Goal: Transaction & Acquisition: Purchase product/service

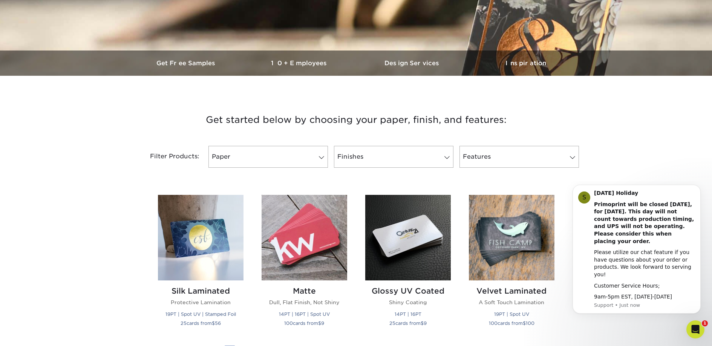
scroll to position [222, 0]
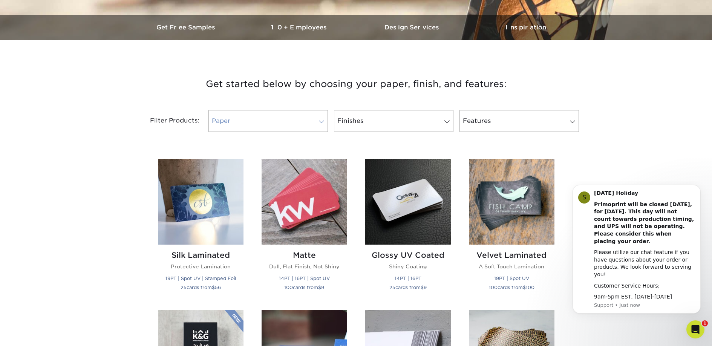
click at [233, 119] on link "Paper" at bounding box center [269, 121] width 120 height 22
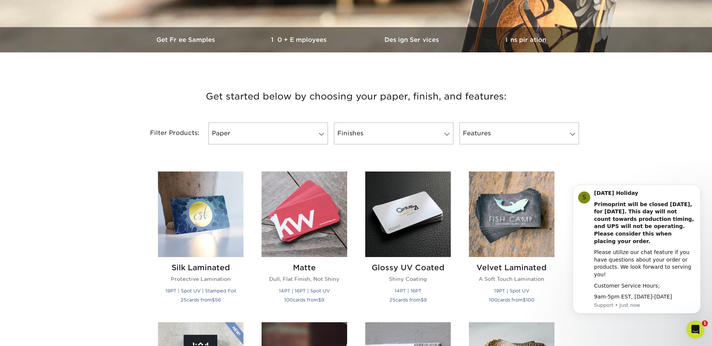
scroll to position [0, 0]
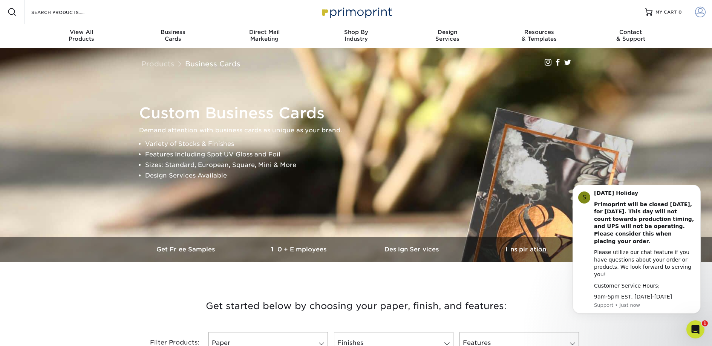
click at [702, 14] on span at bounding box center [700, 12] width 11 height 11
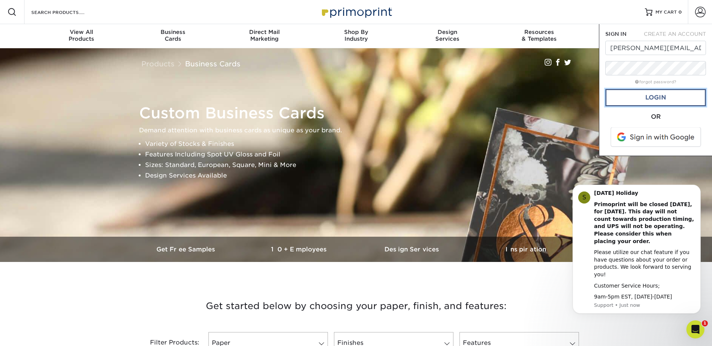
click at [628, 105] on link "Login" at bounding box center [656, 97] width 101 height 17
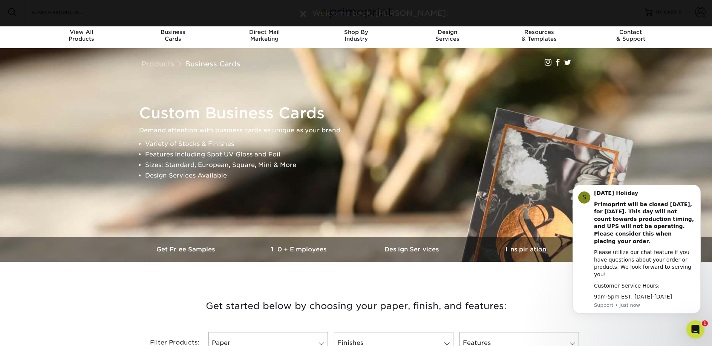
click at [453, 105] on h1 "Custom Business Cards" at bounding box center [359, 113] width 441 height 18
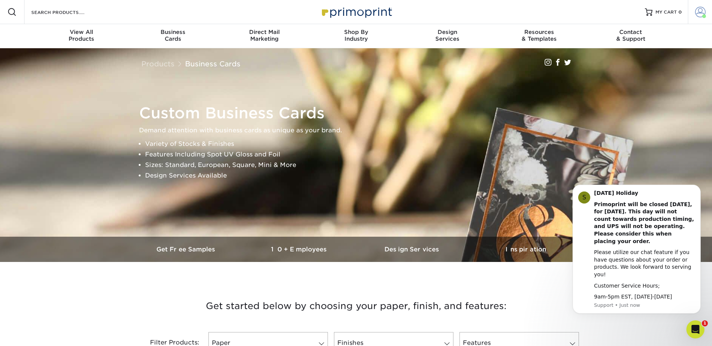
click at [694, 14] on link "Account" at bounding box center [700, 12] width 24 height 24
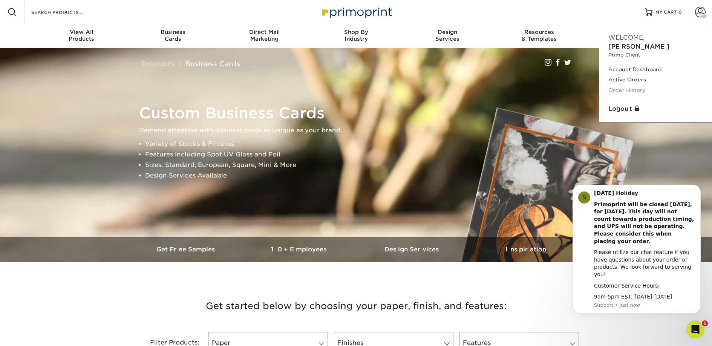
click at [633, 85] on link "Order History" at bounding box center [656, 90] width 95 height 10
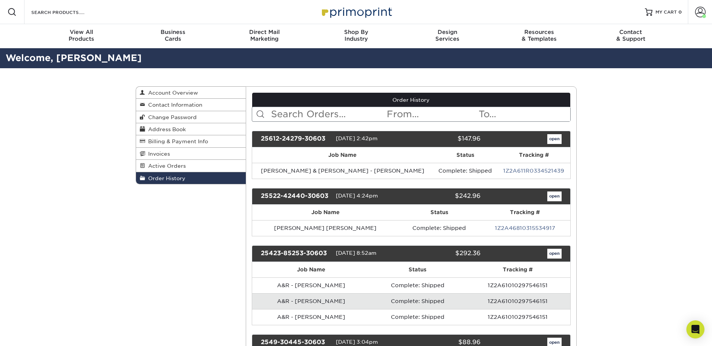
click at [316, 113] on input "text" at bounding box center [328, 114] width 116 height 14
click at [294, 115] on input "text" at bounding box center [328, 114] width 116 height 14
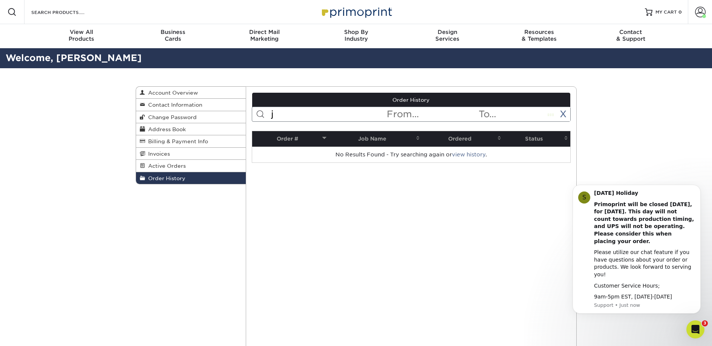
type input "j"
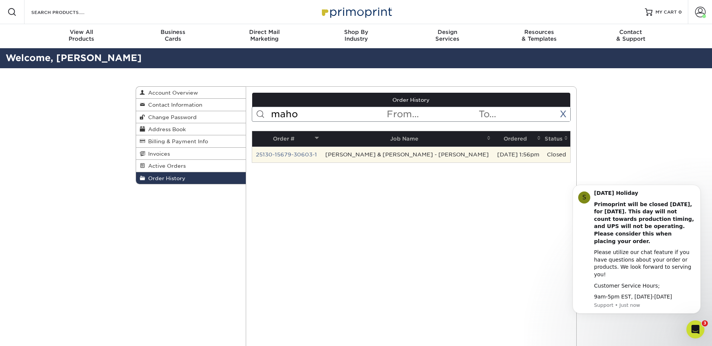
type input "maho"
click at [434, 159] on td "Averill & Reaney - J. Mahoney" at bounding box center [407, 155] width 172 height 16
click at [316, 153] on link "25130-15679-30603-1" at bounding box center [286, 155] width 61 height 6
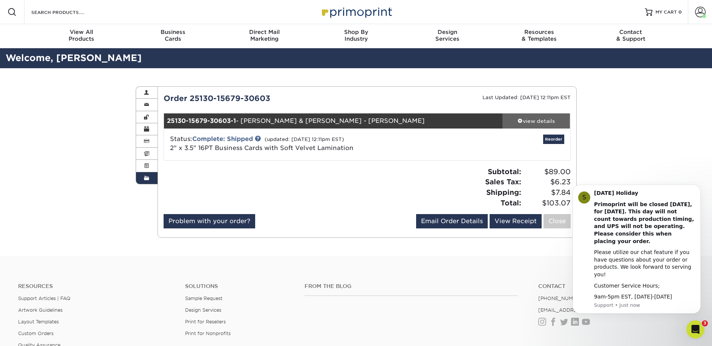
click at [545, 118] on div "view details" at bounding box center [537, 121] width 68 height 8
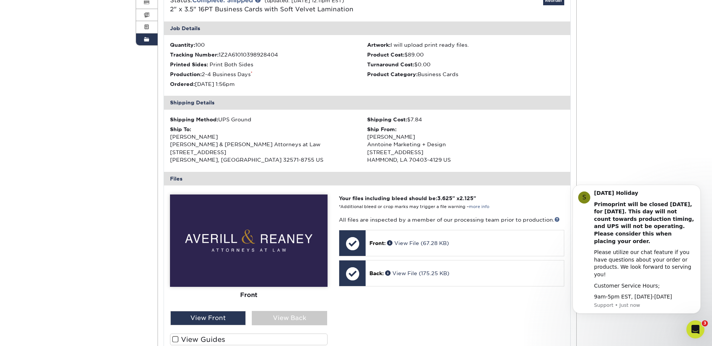
scroll to position [141, 0]
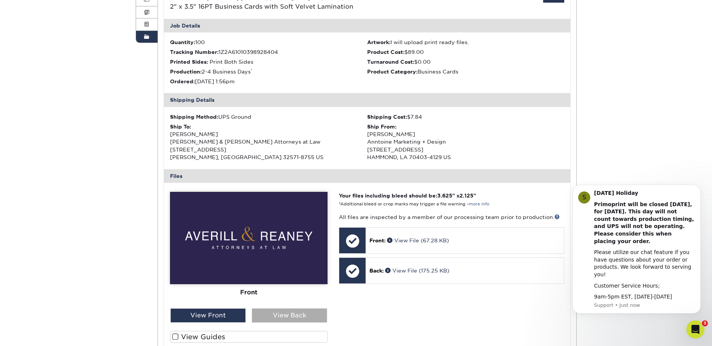
click at [278, 321] on div "View Back" at bounding box center [289, 316] width 75 height 14
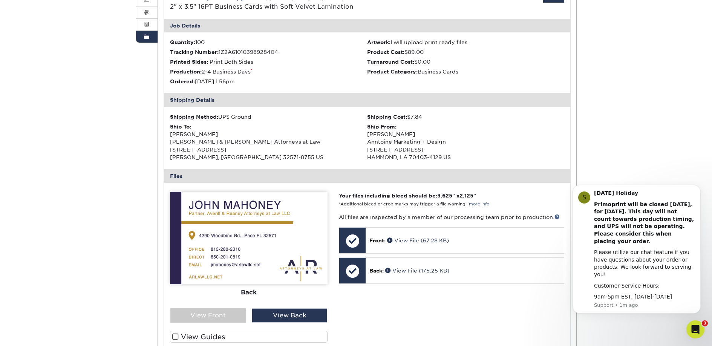
drag, startPoint x: 272, startPoint y: 240, endPoint x: 276, endPoint y: 235, distance: 5.9
click at [272, 240] on img at bounding box center [249, 238] width 158 height 92
click at [301, 322] on div "View Back" at bounding box center [289, 316] width 75 height 14
click at [205, 315] on div "View Front" at bounding box center [207, 316] width 75 height 14
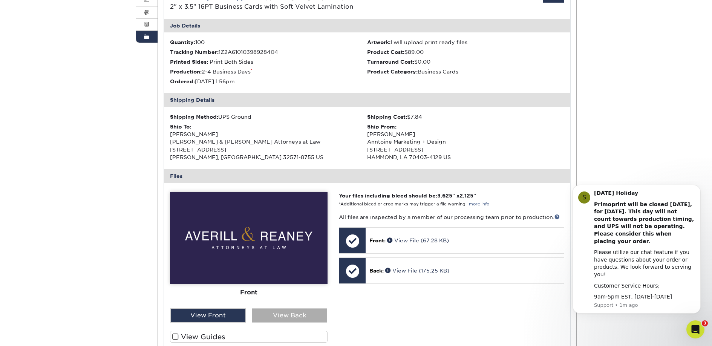
click at [285, 311] on div "View Back" at bounding box center [289, 316] width 75 height 14
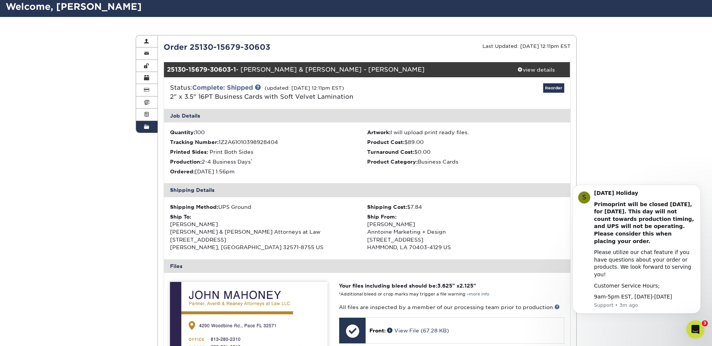
scroll to position [24, 0]
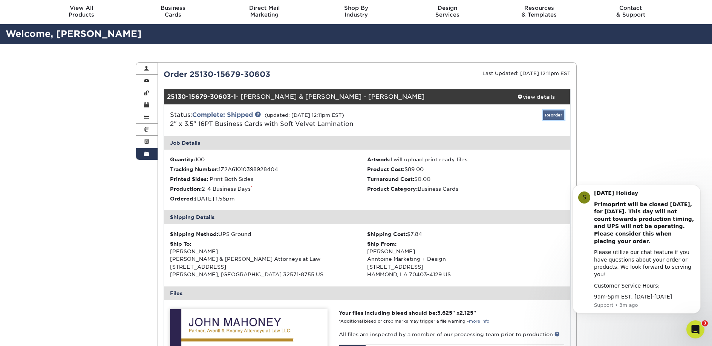
click at [554, 117] on link "Reorder" at bounding box center [554, 115] width 21 height 9
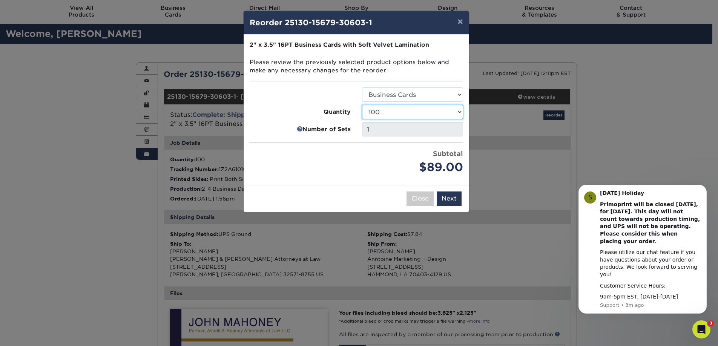
click at [383, 117] on select "100 250 500 1000 2500 5000 10000" at bounding box center [412, 112] width 101 height 14
select select "f593fda3-2d5c-4b9e-9c2c-6197b899ae74"
click at [362, 105] on select "100 250 500 1000 2500 5000 10000" at bounding box center [412, 112] width 101 height 14
click at [450, 199] on button "Next" at bounding box center [449, 199] width 25 height 14
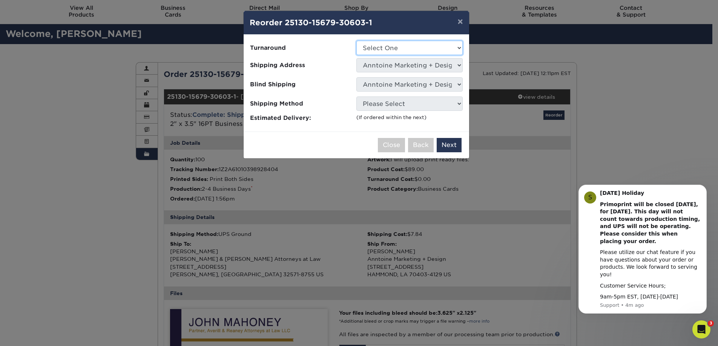
click at [389, 49] on select "Select One 2-4 Business Days 2 Day Next Business Day" at bounding box center [409, 48] width 106 height 14
select select "0269a54f-6afa-4918-998f-593919161a79"
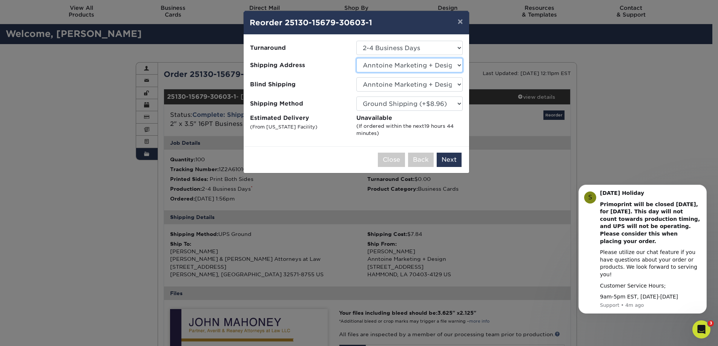
click at [376, 66] on select "Select One 365 Connect Anntoine Anntoine 2021 Anntoine Marketing + Design Annto…" at bounding box center [409, 65] width 106 height 14
select select "278389"
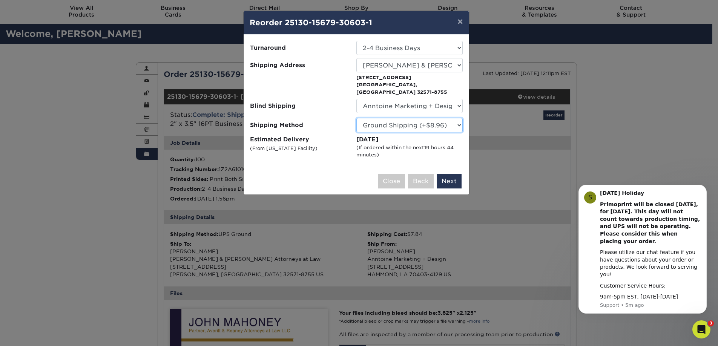
click at [448, 118] on select "Please Select Ground Shipping (+$8.96) 3 Day Shipping Service (+$15.33) 2 Day A…" at bounding box center [409, 125] width 106 height 14
click at [356, 118] on select "Please Select Ground Shipping (+$8.96) 3 Day Shipping Service (+$15.33) 2 Day A…" at bounding box center [409, 125] width 106 height 14
click at [442, 174] on button "Next" at bounding box center [449, 181] width 25 height 14
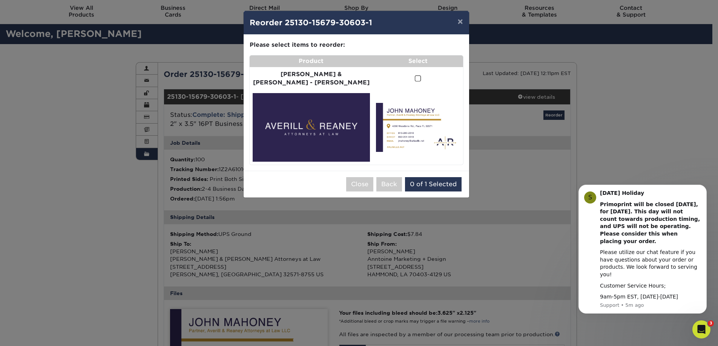
click at [416, 74] on td at bounding box center [418, 78] width 90 height 23
click at [415, 75] on span at bounding box center [418, 78] width 6 height 7
click at [0, 0] on input "checkbox" at bounding box center [0, 0] width 0 height 0
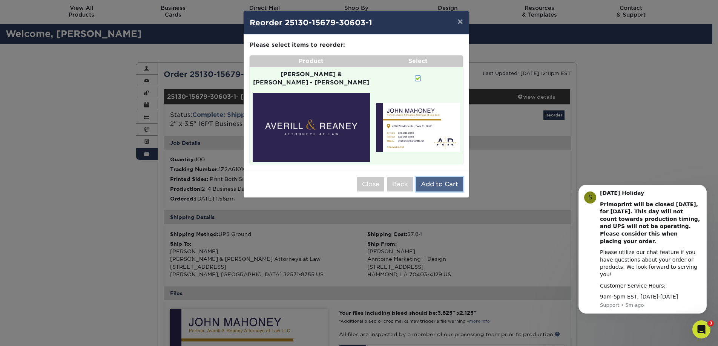
click at [446, 177] on button "Add to Cart" at bounding box center [439, 184] width 47 height 14
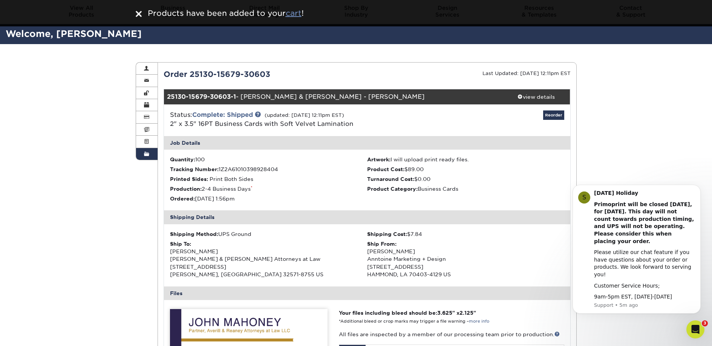
click at [297, 12] on u "cart" at bounding box center [294, 13] width 16 height 9
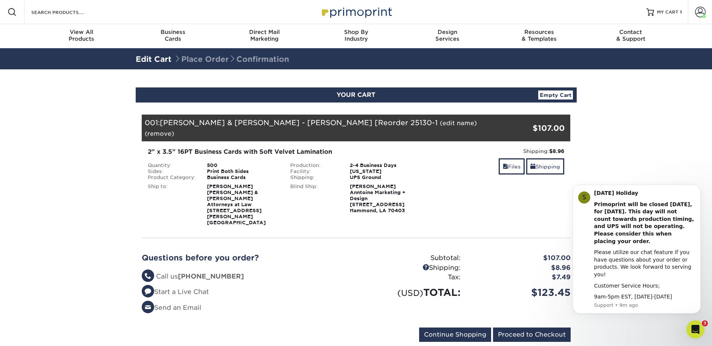
scroll to position [2, 0]
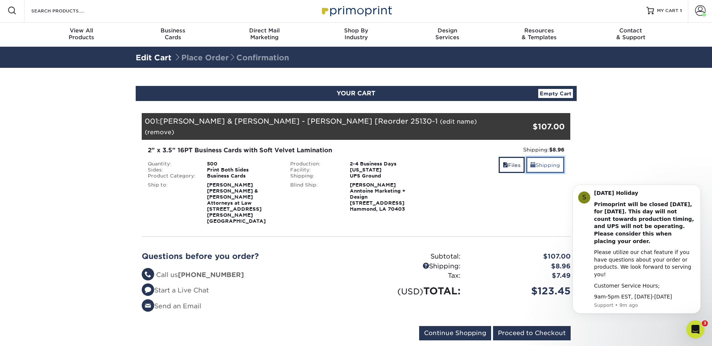
click at [542, 157] on link "Shipping" at bounding box center [546, 165] width 38 height 16
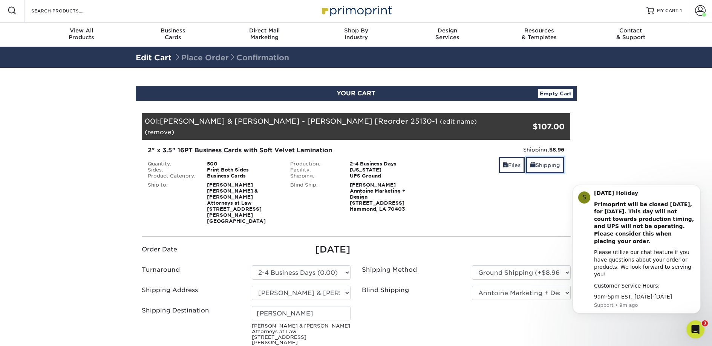
scroll to position [56, 0]
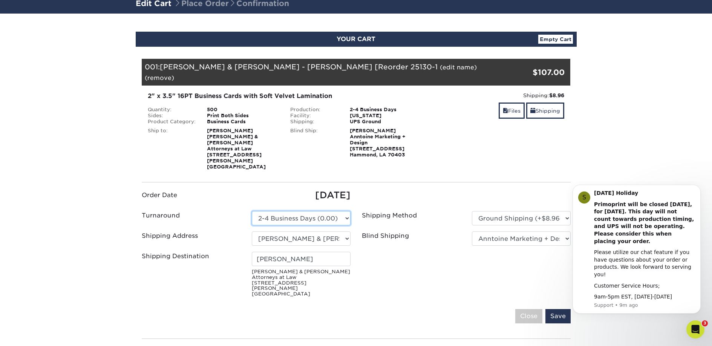
click at [330, 211] on select "Please Select 2 Business Days (0.00) 2-4 Business Days (0.00) Next Business Day…" at bounding box center [301, 218] width 99 height 14
click at [551, 211] on select "Please Select Ground Shipping (+$8.96) 3 Day Shipping Service (+$15.33) 2 Day A…" at bounding box center [521, 218] width 99 height 14
